Goal: Task Accomplishment & Management: Complete application form

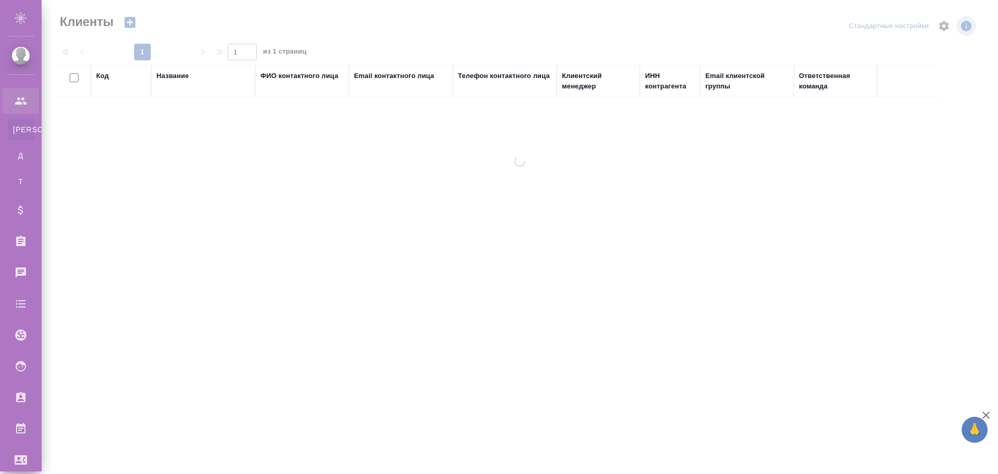
select select "RU"
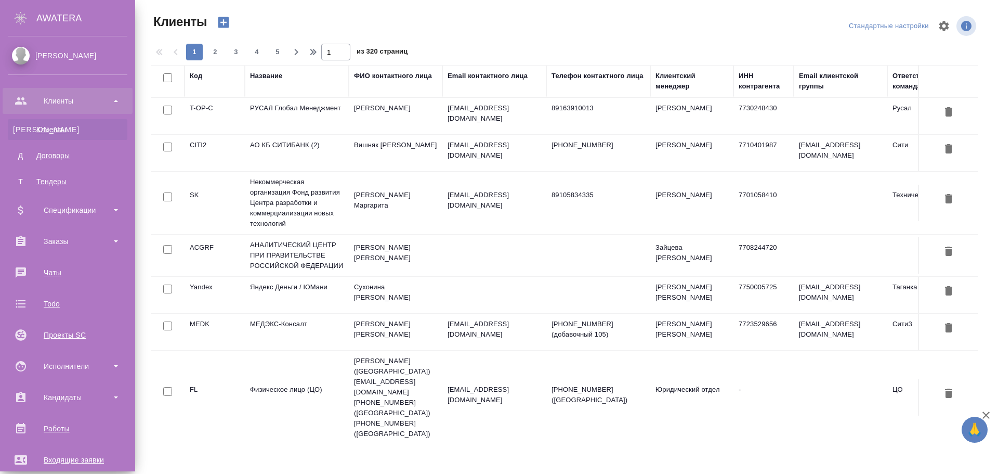
scroll to position [204, 0]
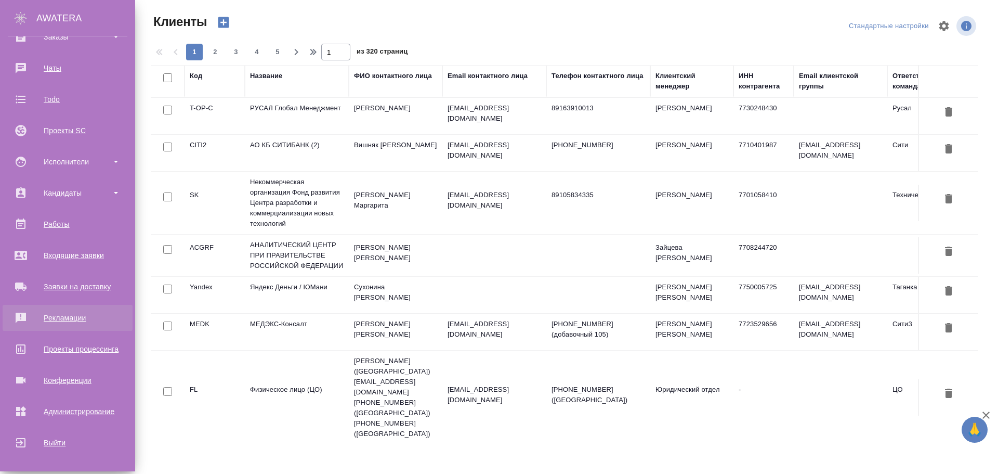
click at [66, 313] on div "Рекламации" at bounding box center [68, 318] width 120 height 16
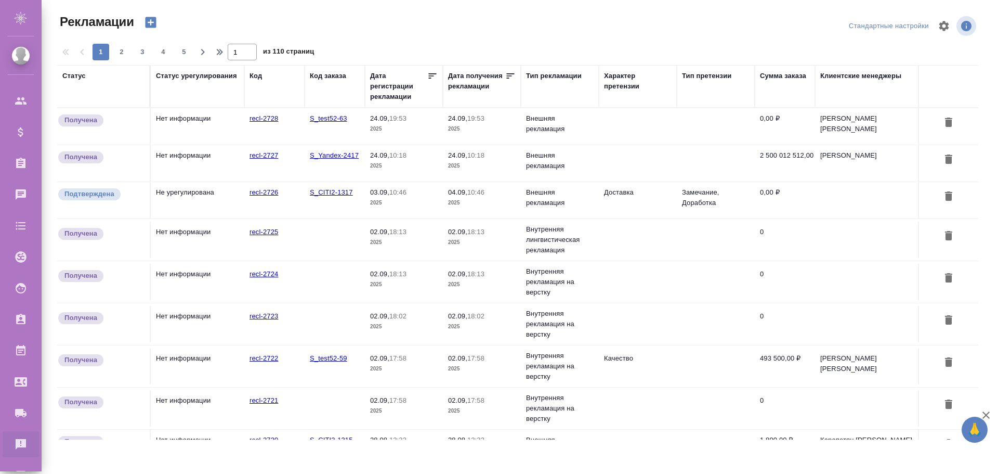
click at [152, 23] on icon "button" at bounding box center [150, 22] width 11 height 11
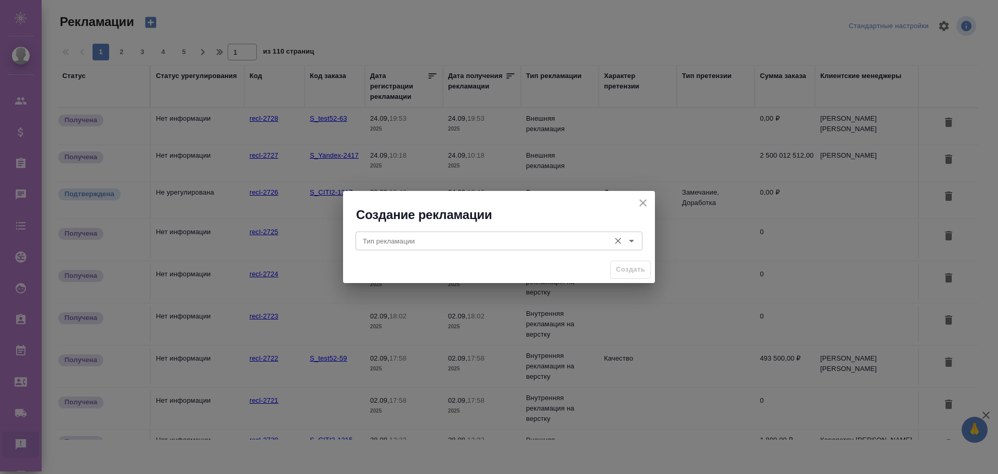
click at [544, 228] on div "Тип рекламации Тип рекламации" at bounding box center [499, 239] width 287 height 25
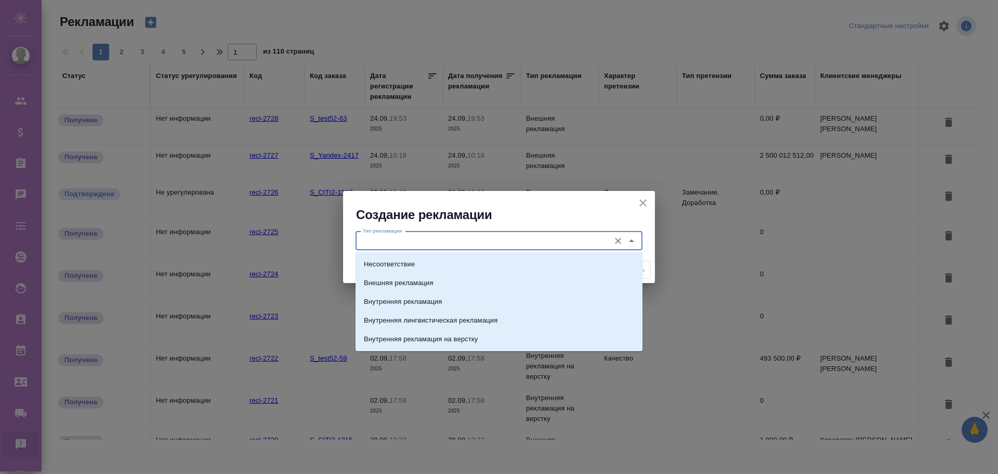
click at [536, 239] on input "Тип рекламации" at bounding box center [482, 240] width 246 height 12
click at [406, 283] on p "Внешняя рекламация" at bounding box center [399, 283] width 70 height 10
type input "Внешняя рекламация"
